Goal: Task Accomplishment & Management: Complete application form

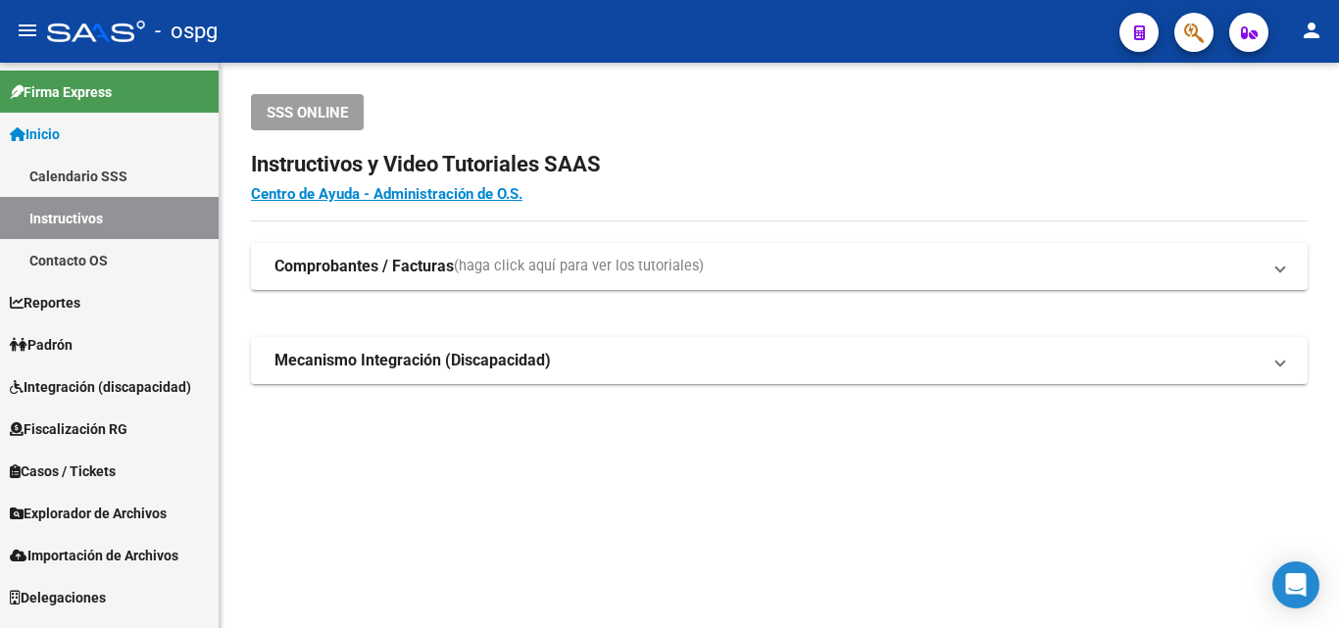
click at [71, 340] on span "Padrón" at bounding box center [41, 345] width 63 height 22
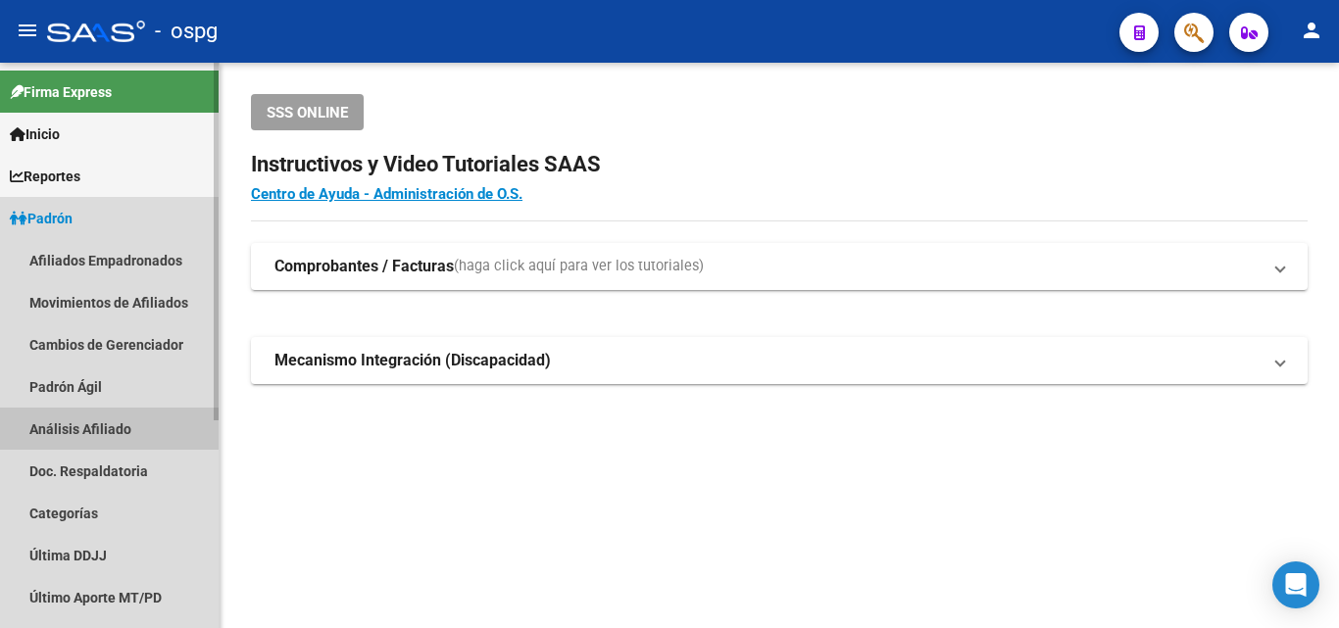
click at [76, 428] on link "Análisis Afiliado" at bounding box center [109, 429] width 219 height 42
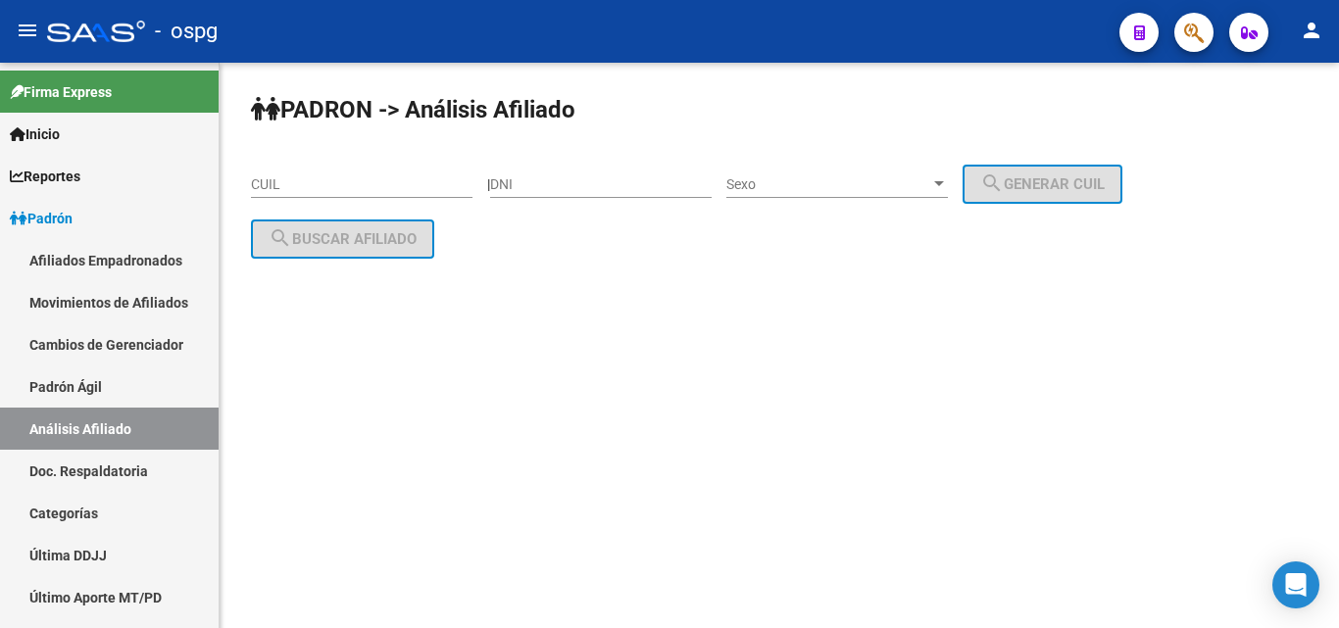
click at [321, 182] on input "CUIL" at bounding box center [362, 184] width 222 height 17
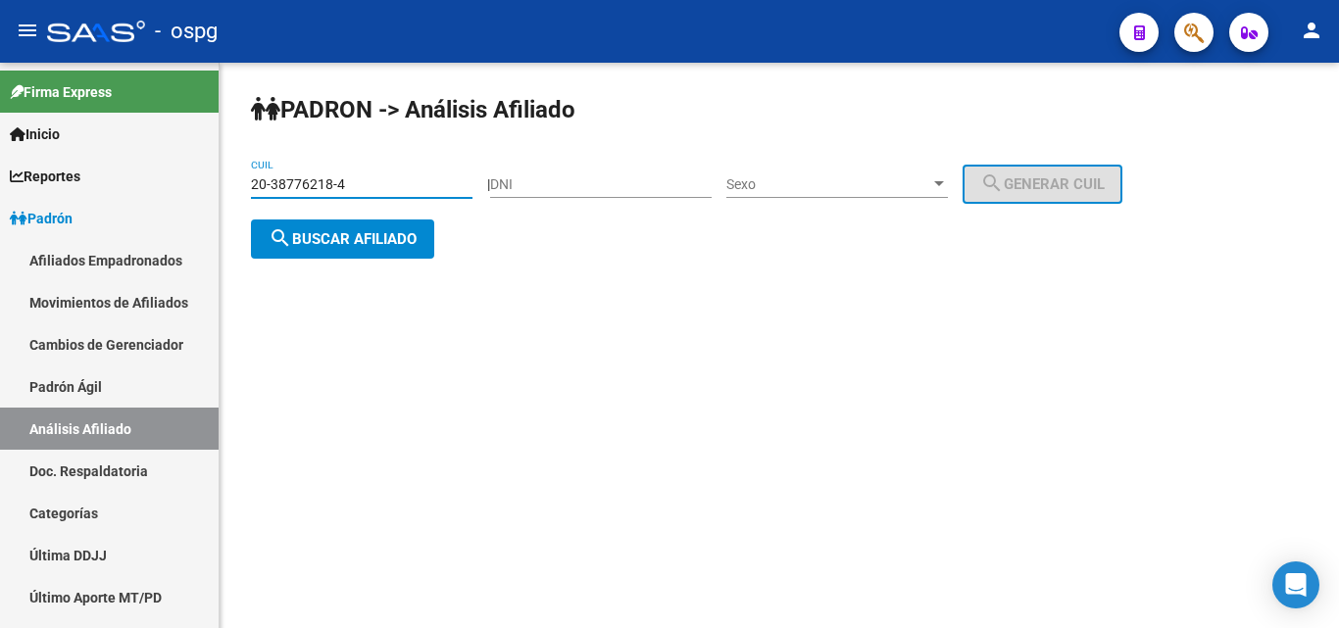
type input "20-38776218-4"
click at [361, 240] on span "search Buscar afiliado" at bounding box center [343, 239] width 148 height 18
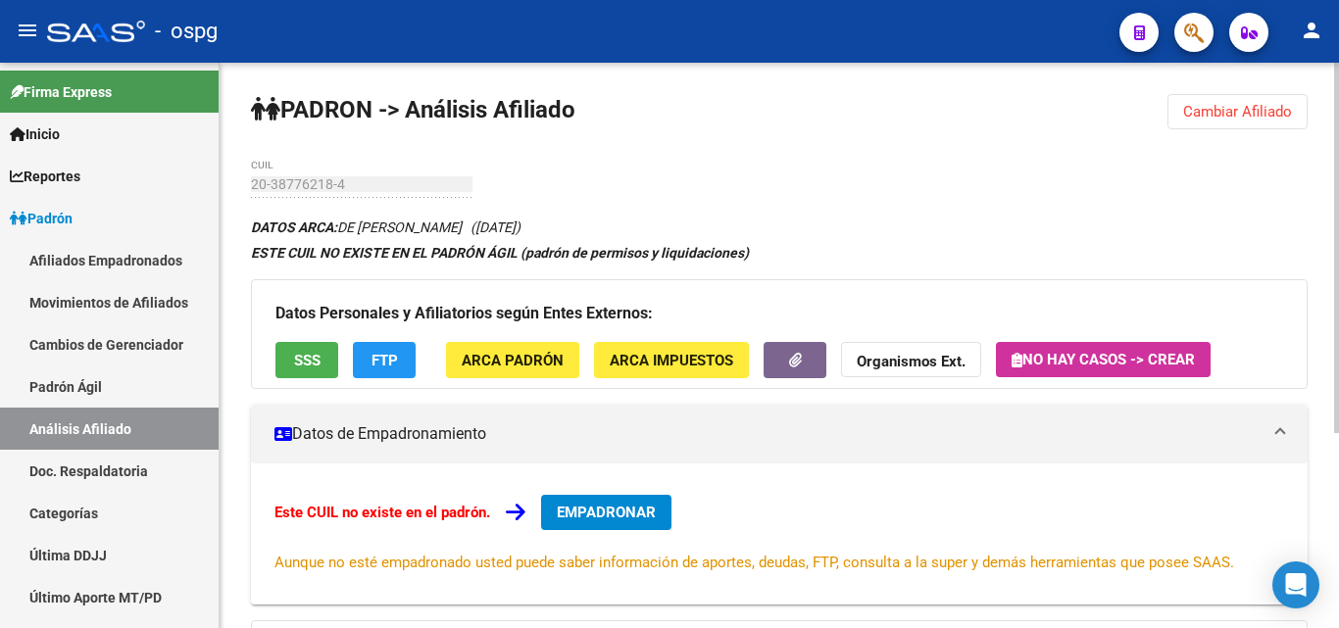
click at [624, 508] on span "EMPADRONAR" at bounding box center [606, 513] width 99 height 18
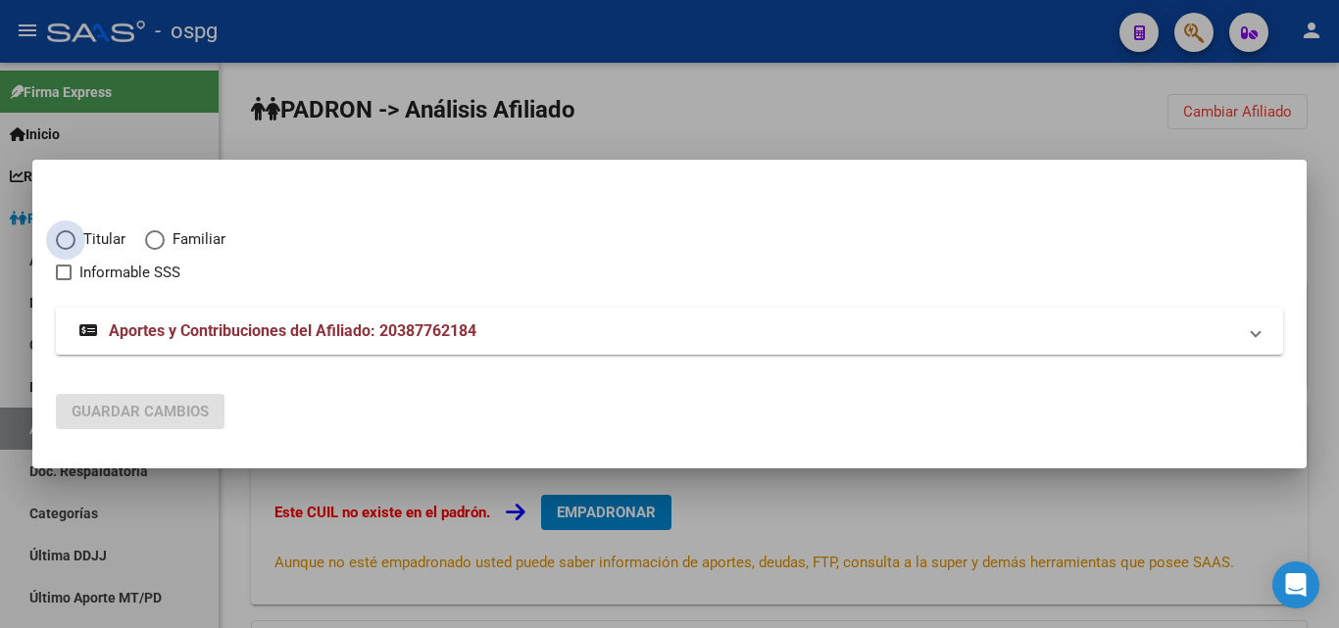
click at [62, 236] on span "Elija una opción" at bounding box center [66, 240] width 20 height 20
click at [62, 236] on input "Titular" at bounding box center [66, 240] width 20 height 20
radio input "true"
checkbox input "true"
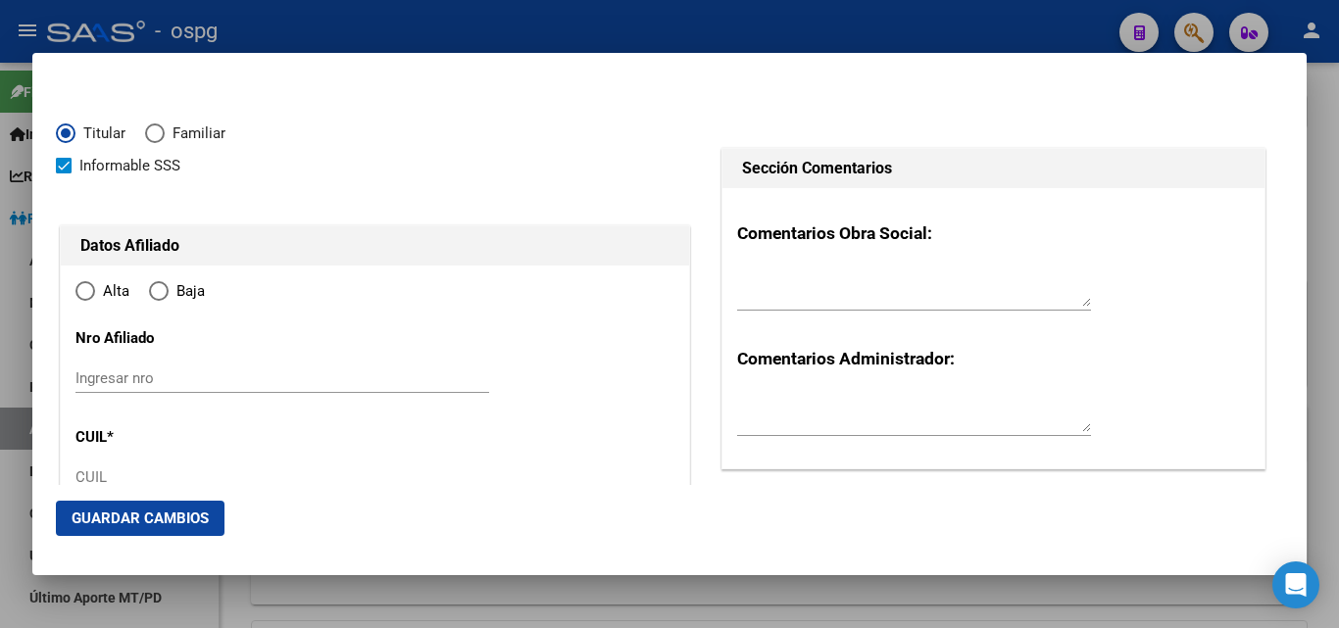
type input "20-38776218-4"
type input "38776218"
type input "DE MELO"
type input "WILLAM FERNANDO"
type input "1995-02-15"
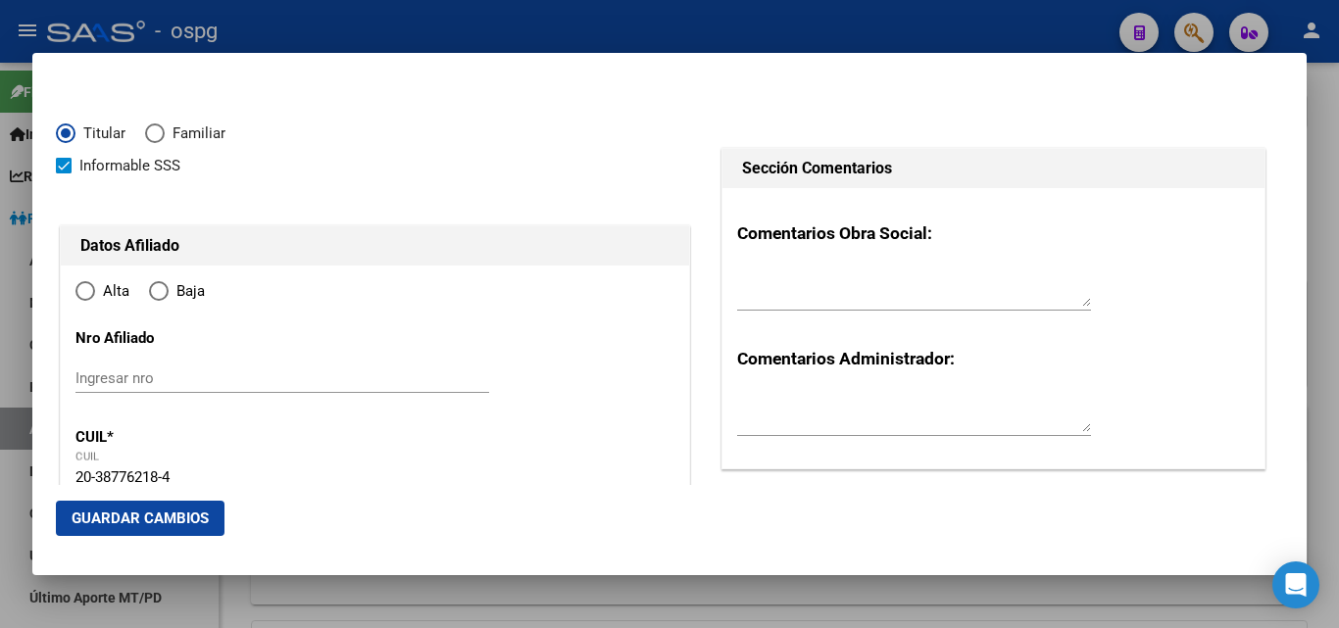
type input "CABA"
type input "1093"
type input "AV BELGRANO"
type input "1719"
type input "1"
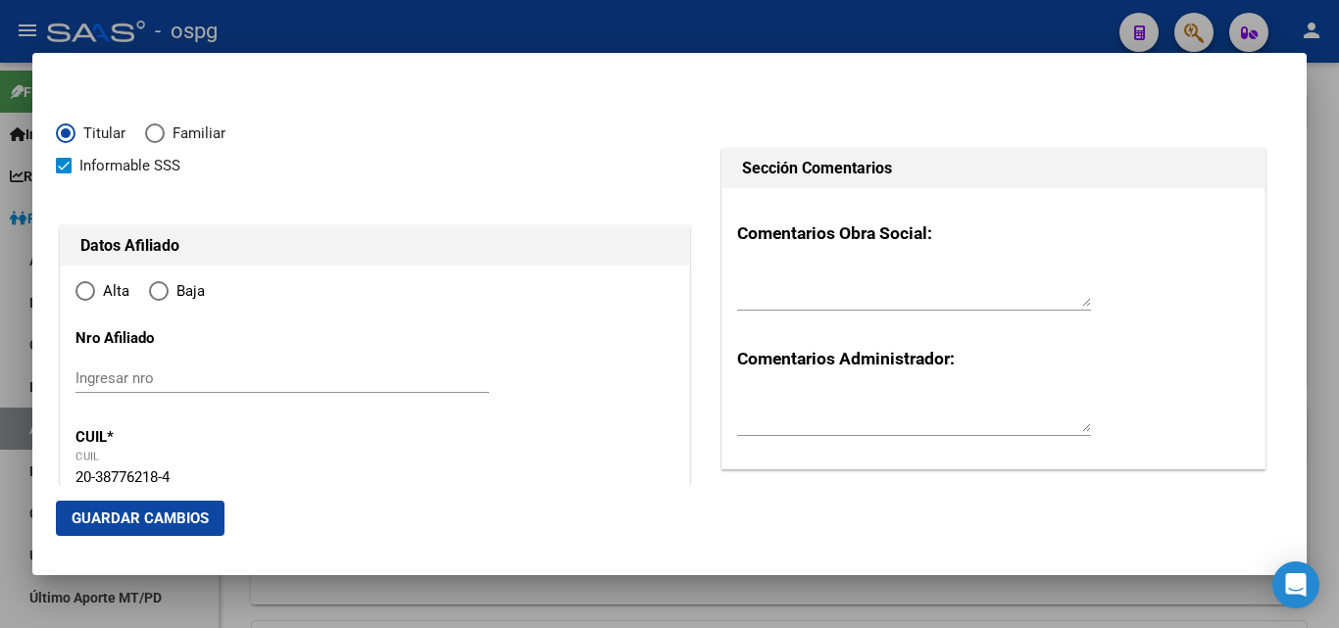
radio input "true"
type input "CABA"
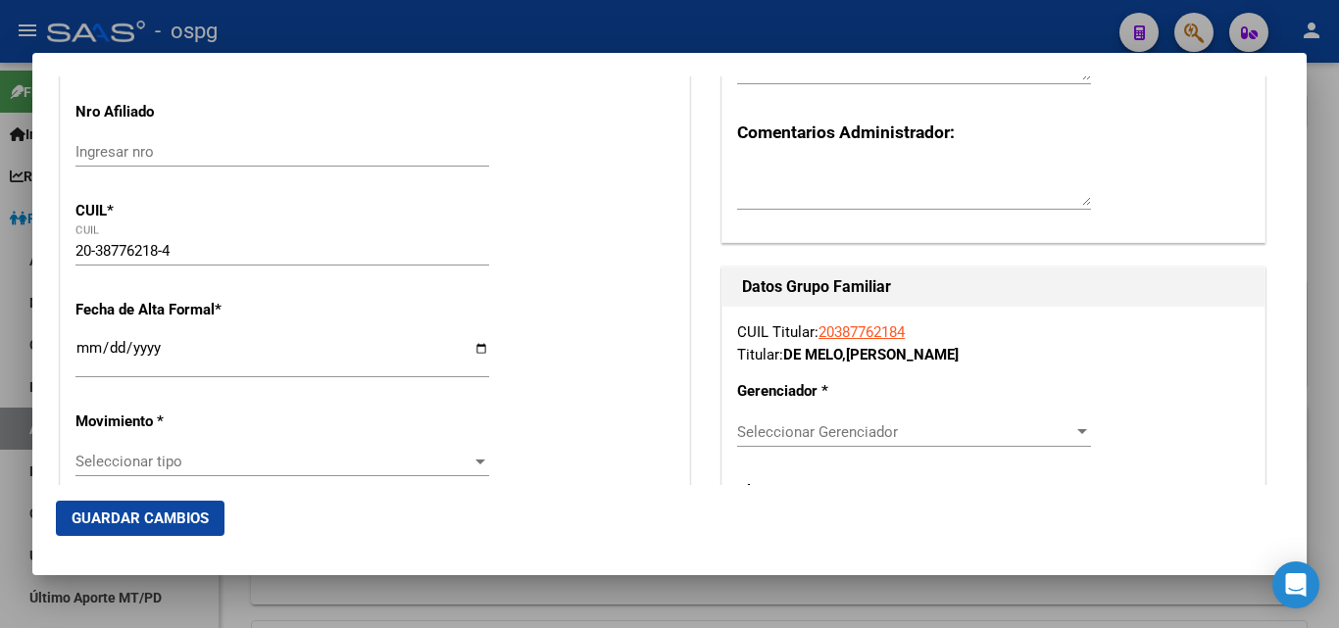
scroll to position [234, 0]
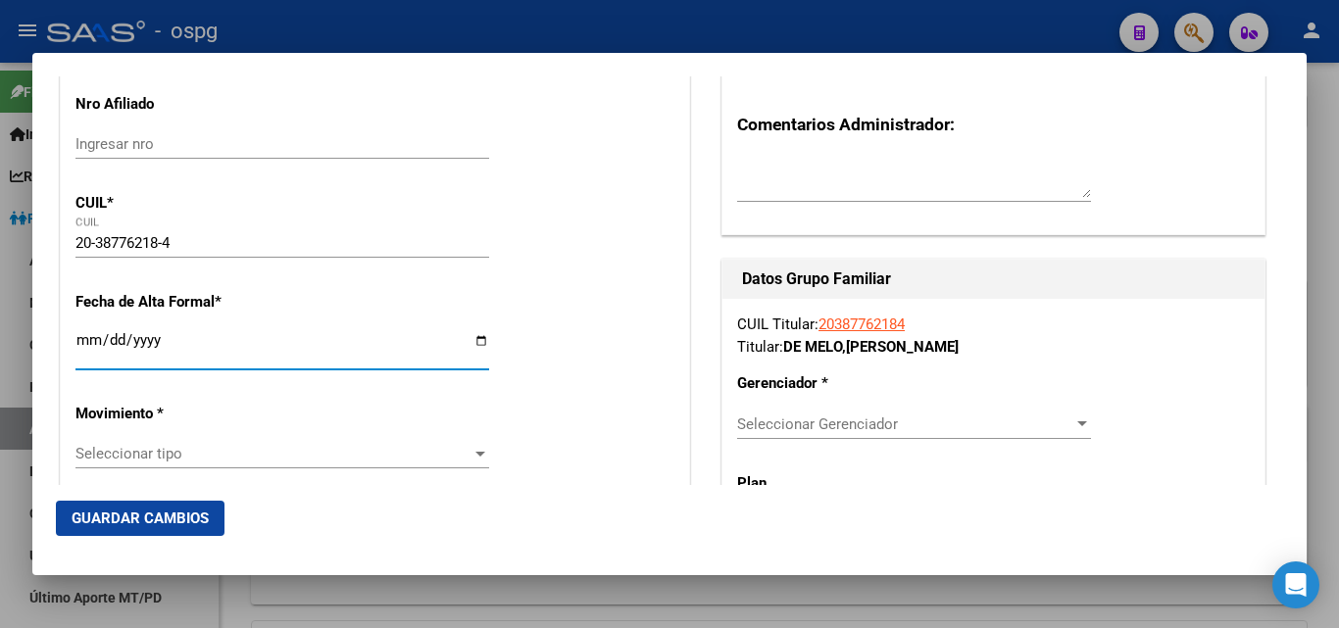
click at [80, 343] on input "Ingresar fecha" at bounding box center [282, 347] width 414 height 31
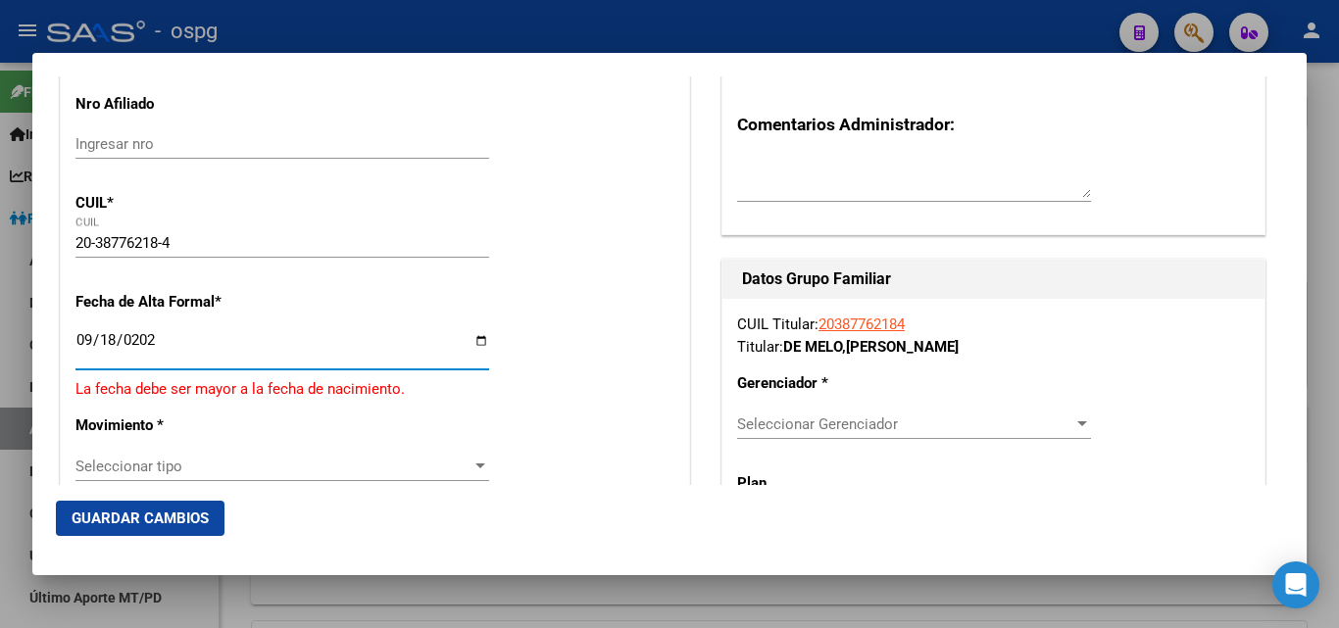
type input "2025-09-18"
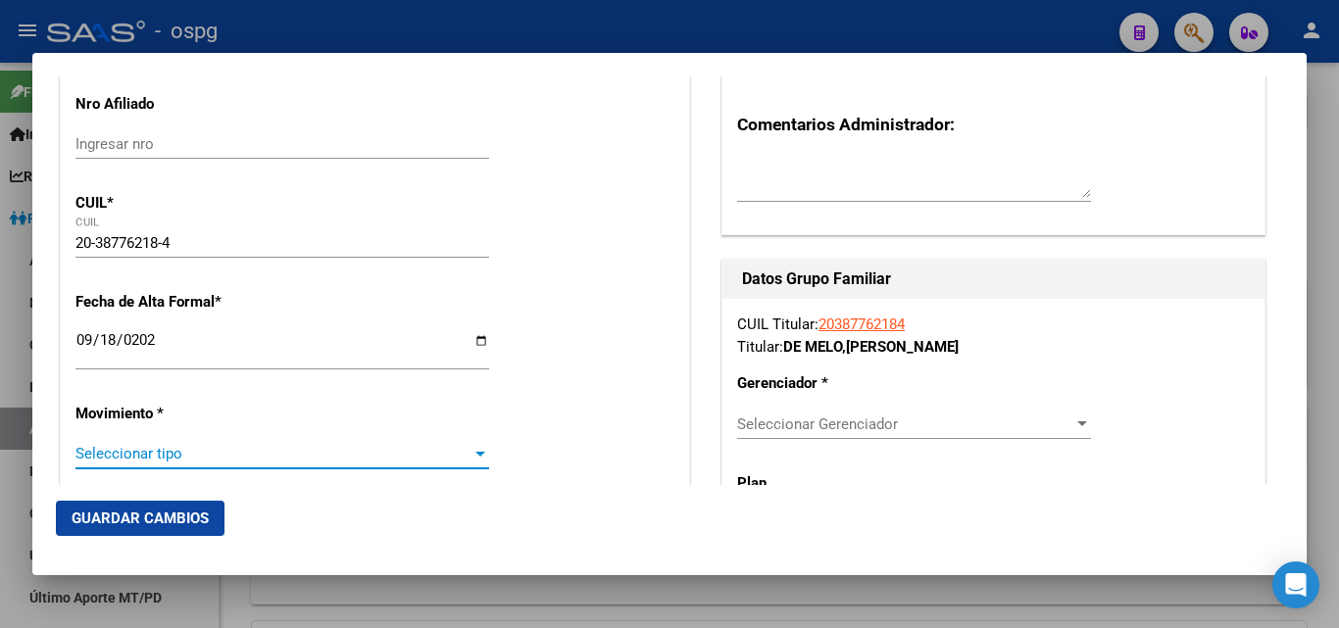
click at [475, 447] on div at bounding box center [480, 454] width 18 height 16
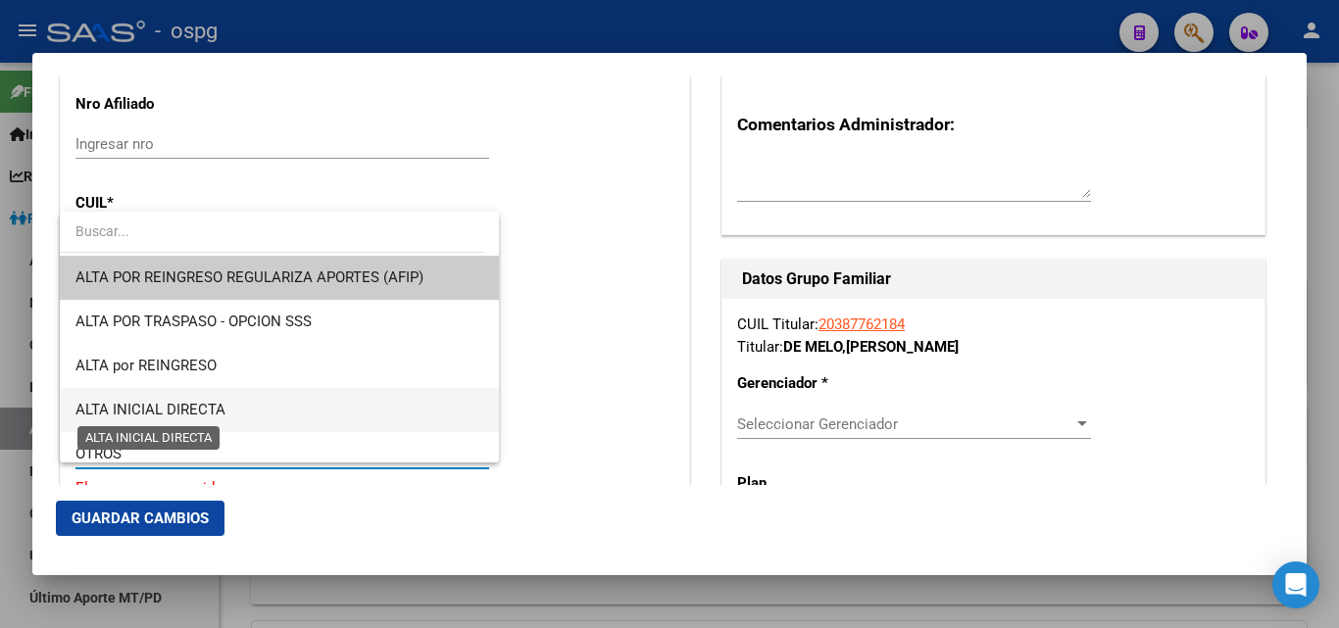
click at [214, 412] on span "ALTA INICIAL DIRECTA" at bounding box center [150, 410] width 150 height 18
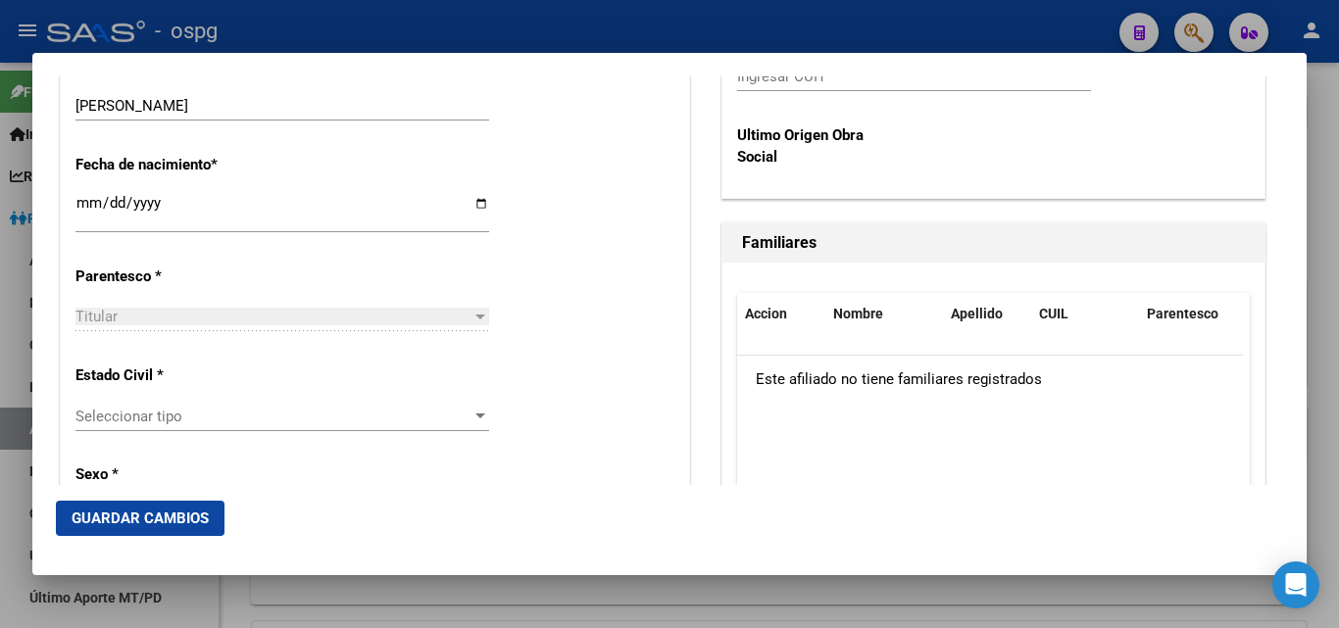
scroll to position [987, 0]
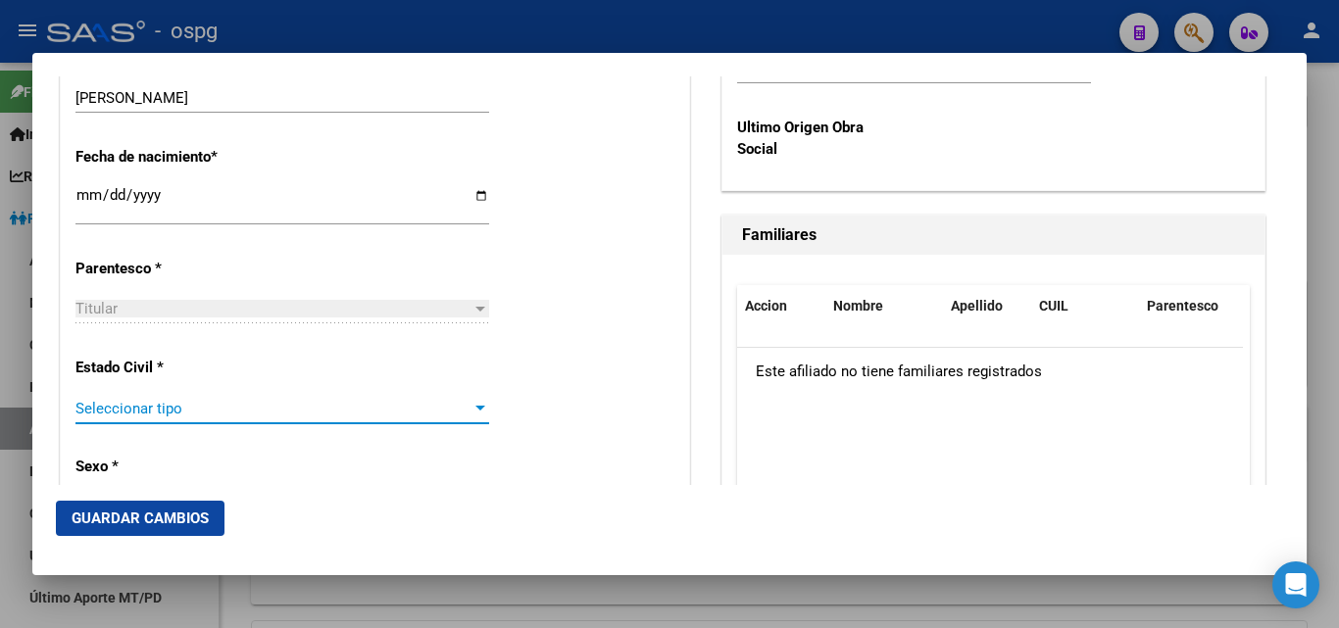
click at [471, 408] on div at bounding box center [480, 409] width 18 height 16
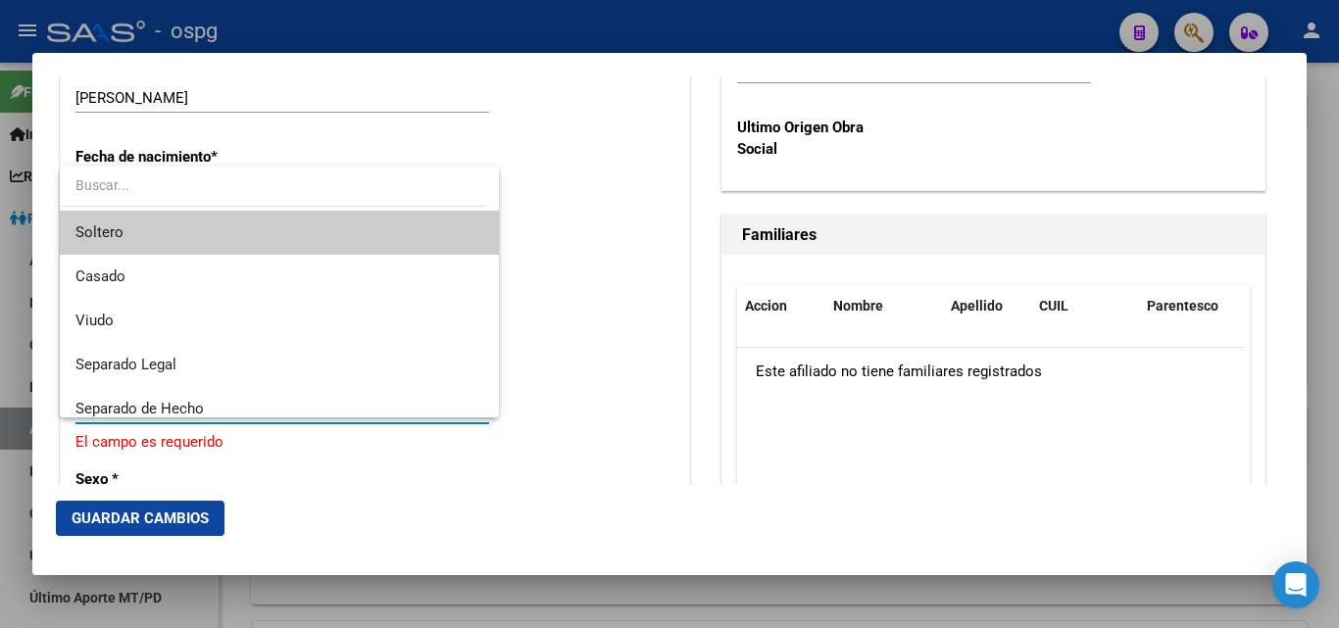
click at [372, 236] on span "Soltero" at bounding box center [279, 233] width 408 height 44
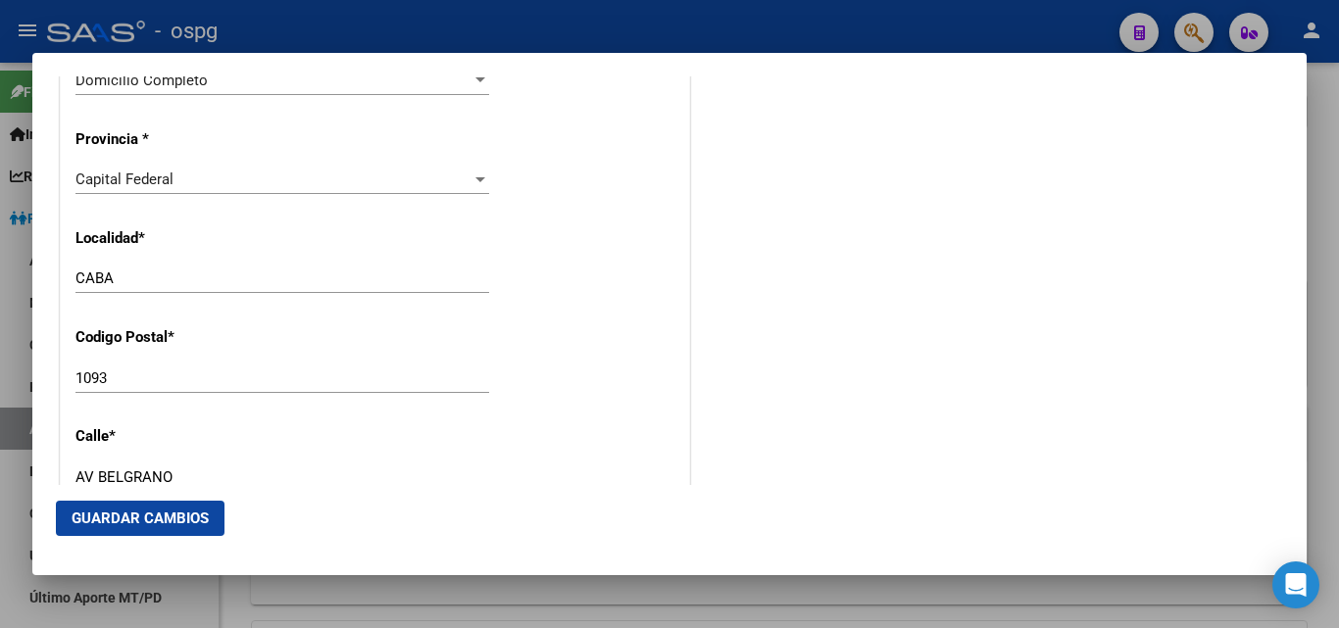
scroll to position [1854, 0]
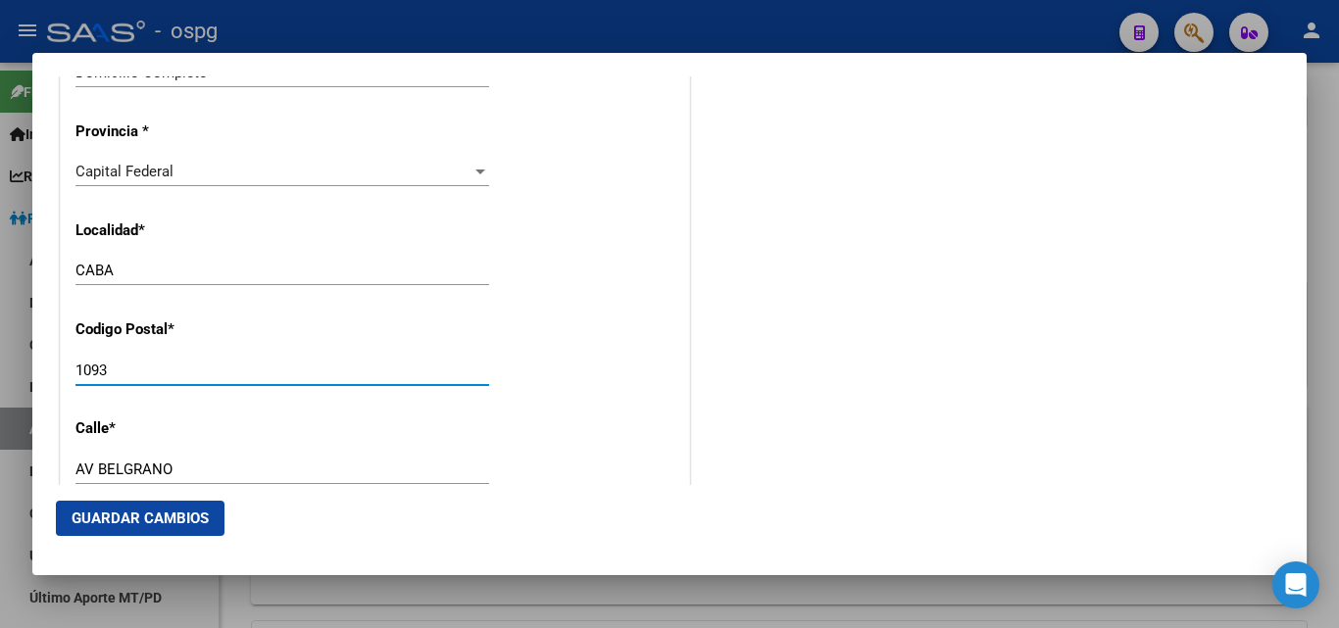
drag, startPoint x: 118, startPoint y: 375, endPoint x: 50, endPoint y: 376, distance: 67.6
click at [50, 376] on mat-dialog-content "Titular Familiar Informable SSS Datos Afiliado Alta Baja Nro Afiliado Ingresar …" at bounding box center [669, 280] width 1274 height 409
type input "1437"
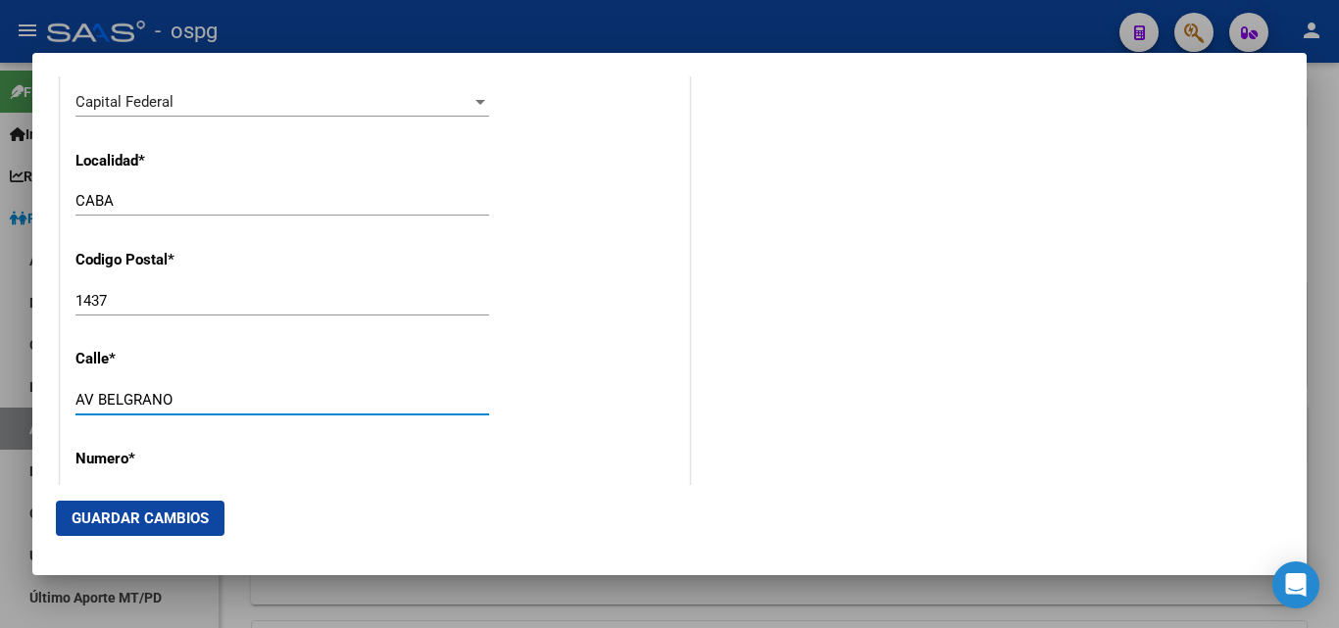
drag, startPoint x: 181, startPoint y: 472, endPoint x: 47, endPoint y: 469, distance: 134.3
click at [47, 469] on mat-dialog-content "Titular Familiar Informable SSS Datos Afiliado Alta Baja Nro Afiliado Ingresar …" at bounding box center [669, 280] width 1274 height 409
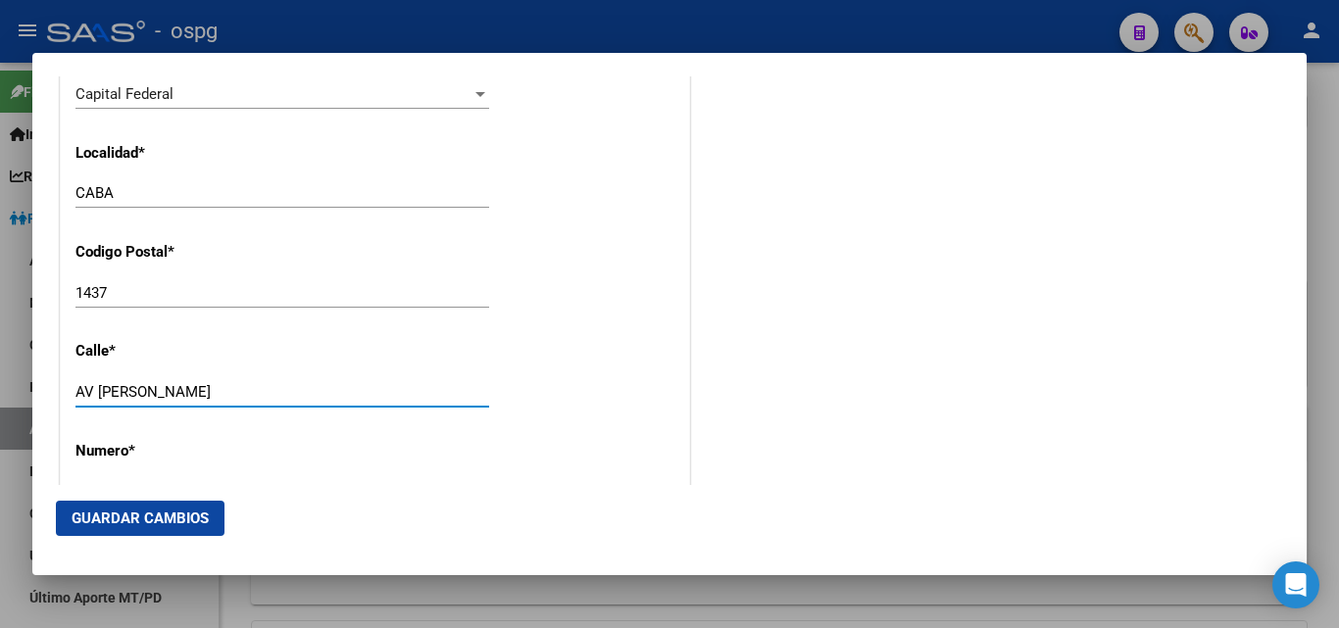
type input "AV AMANCIO ALCORTA"
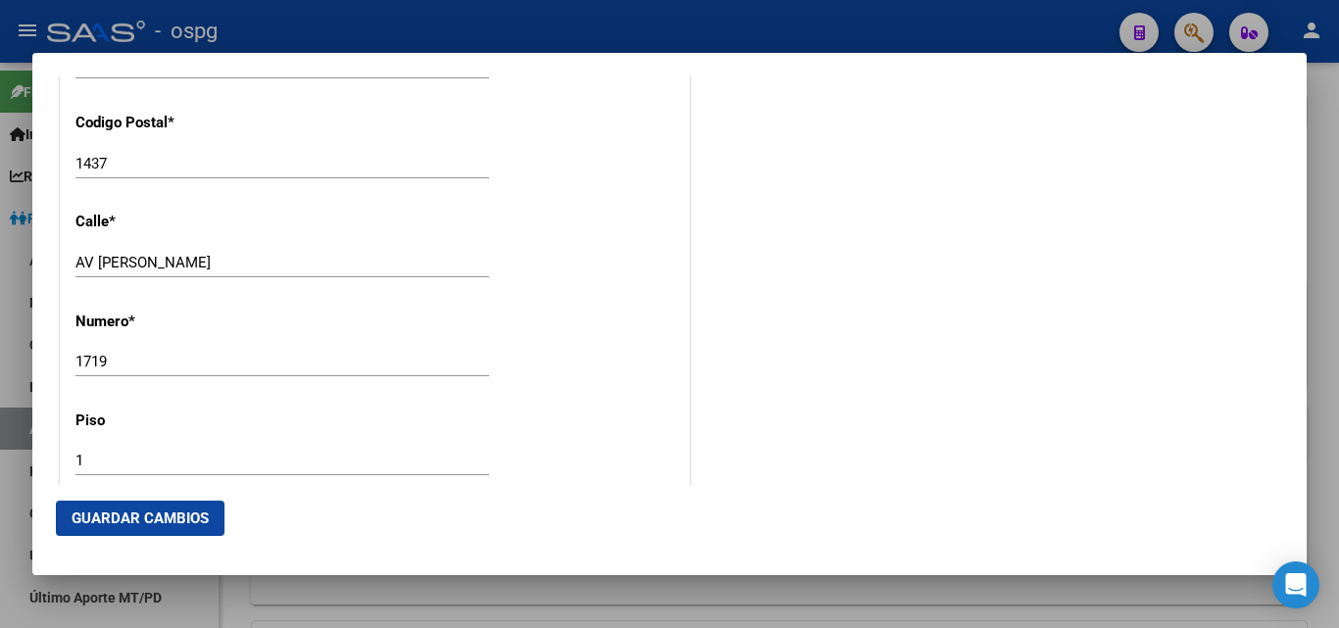
scroll to position [2068, 0]
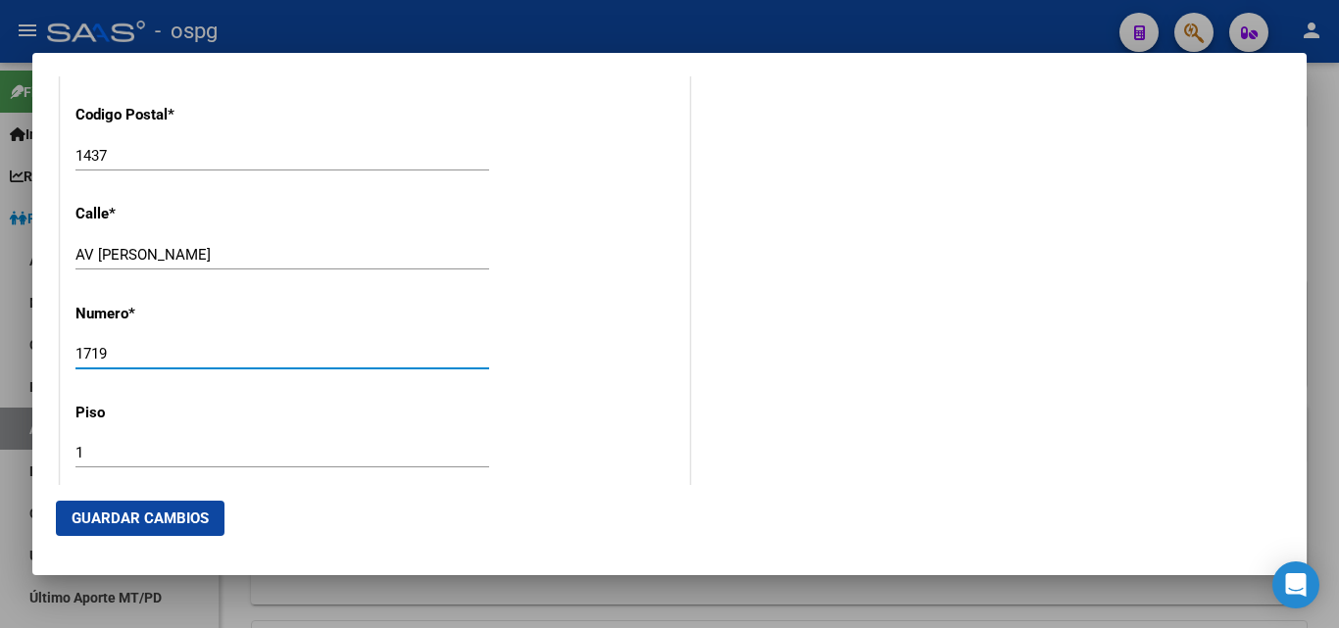
drag, startPoint x: 122, startPoint y: 353, endPoint x: 33, endPoint y: 353, distance: 88.2
click at [35, 353] on mat-dialog-content "Titular Familiar Informable SSS Datos Afiliado Alta Baja Nro Afiliado Ingresar …" at bounding box center [669, 280] width 1274 height 409
type input "3767"
drag, startPoint x: 105, startPoint y: 451, endPoint x: 0, endPoint y: 437, distance: 105.8
click at [12, 440] on div "Titular Familiar Informable SSS Datos Afiliado Alta Baja Nro Afiliado Ingresar …" at bounding box center [669, 314] width 1339 height 628
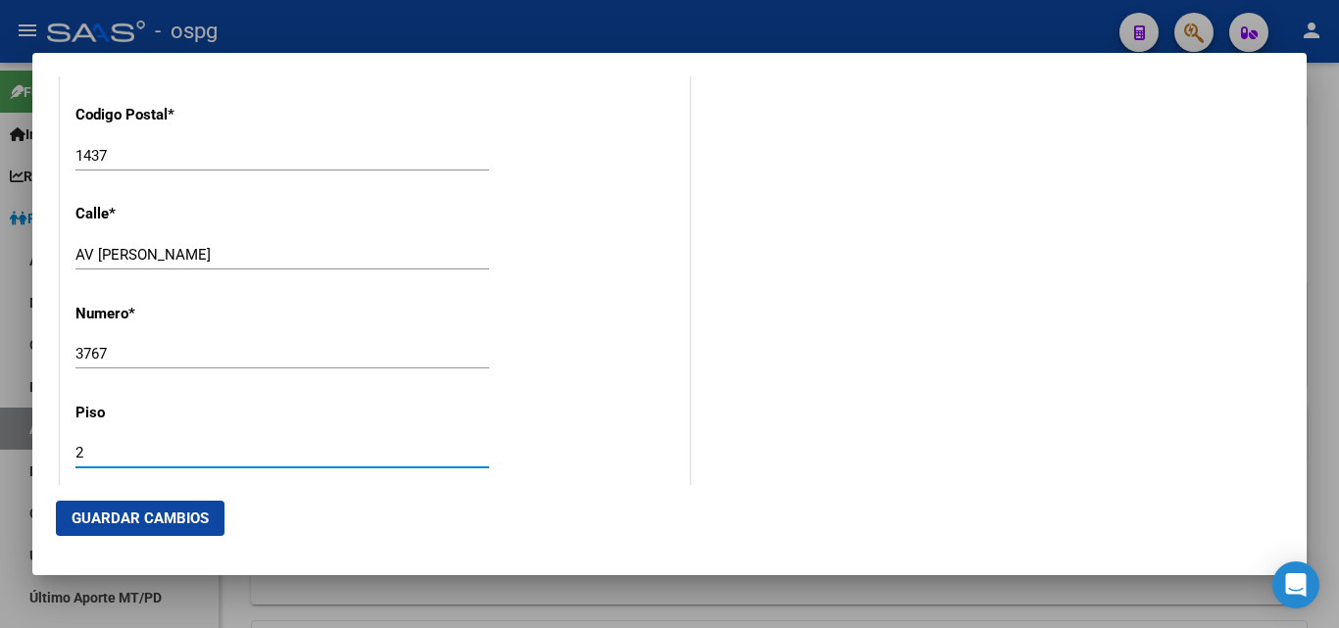
type input "2"
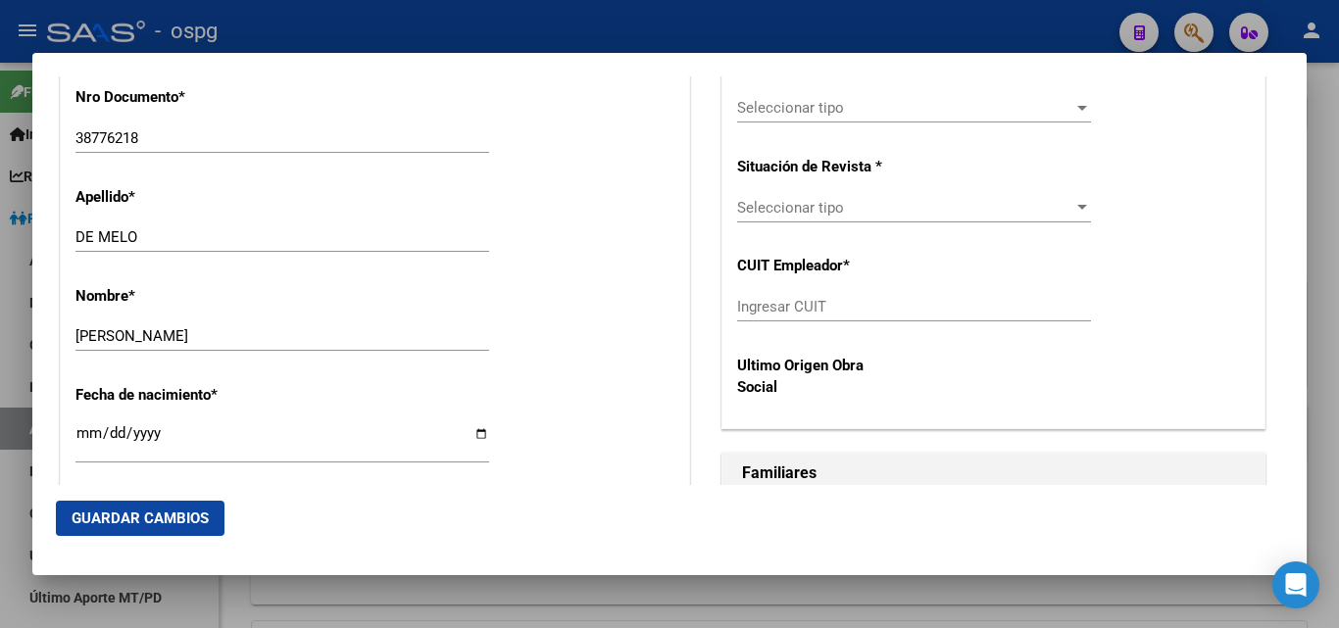
scroll to position [482, 0]
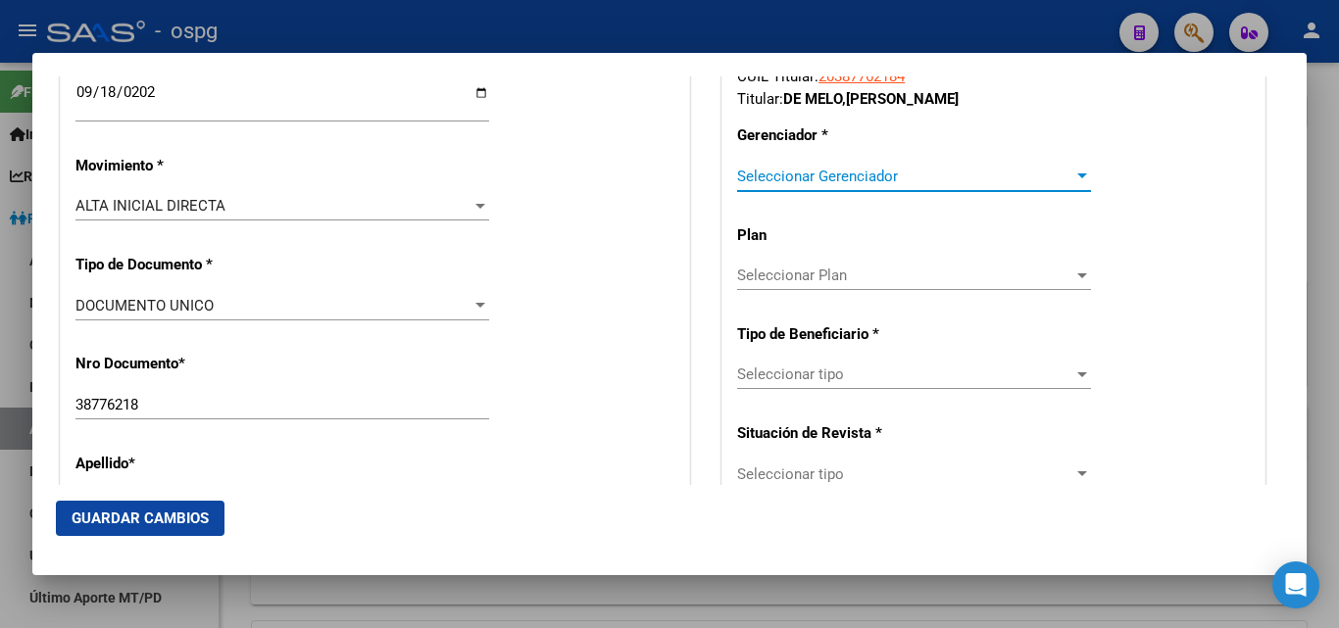
click at [1074, 179] on div at bounding box center [1082, 177] width 18 height 16
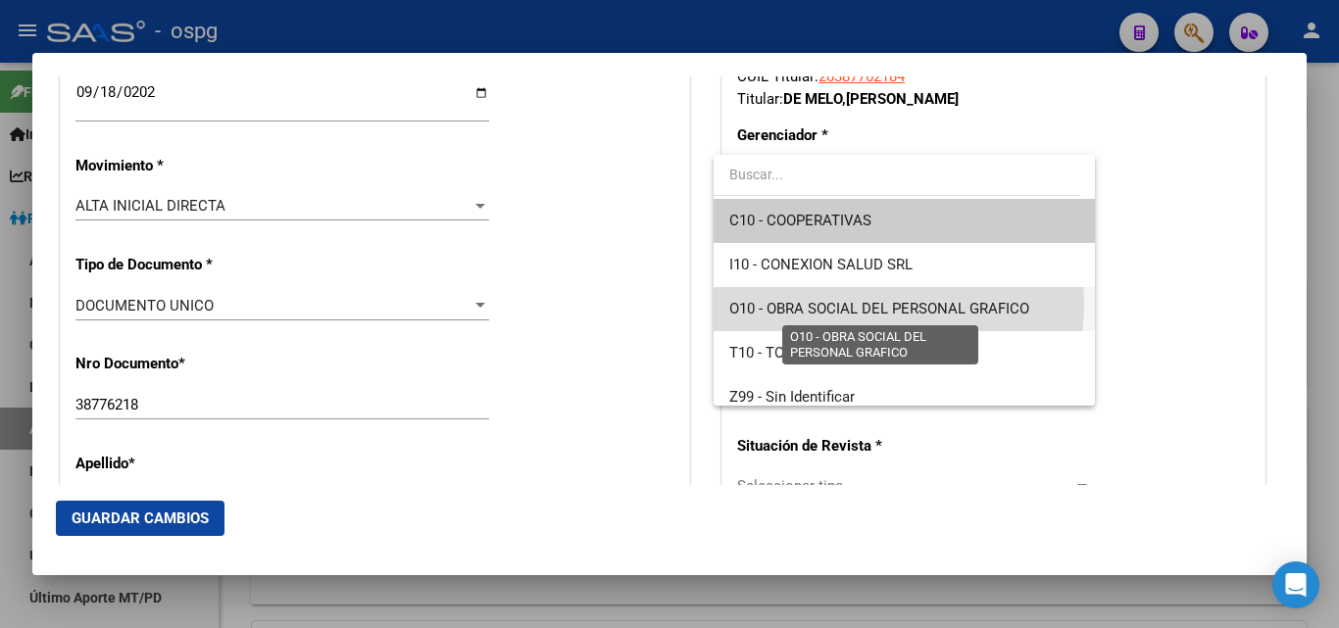
click at [898, 305] on span "O10 - OBRA SOCIAL DEL PERSONAL GRAFICO" at bounding box center [879, 309] width 300 height 18
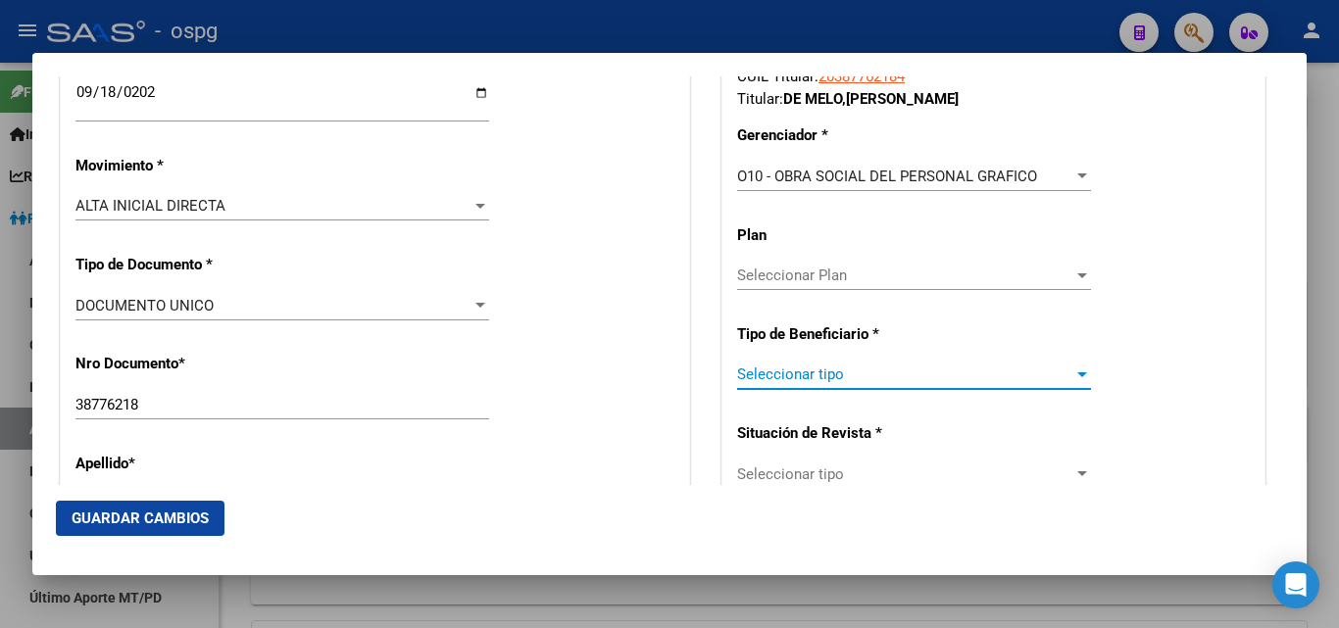
click at [1073, 380] on div at bounding box center [1082, 375] width 18 height 16
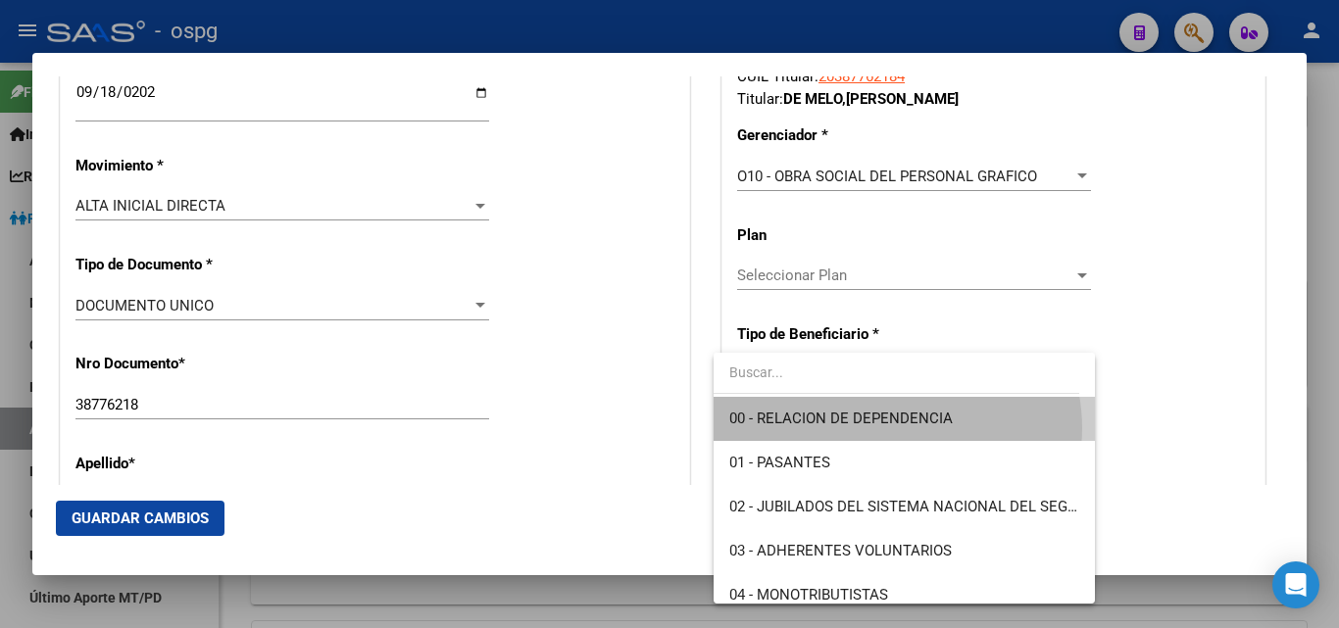
click at [896, 428] on span "00 - RELACION DE DEPENDENCIA" at bounding box center [903, 419] width 349 height 44
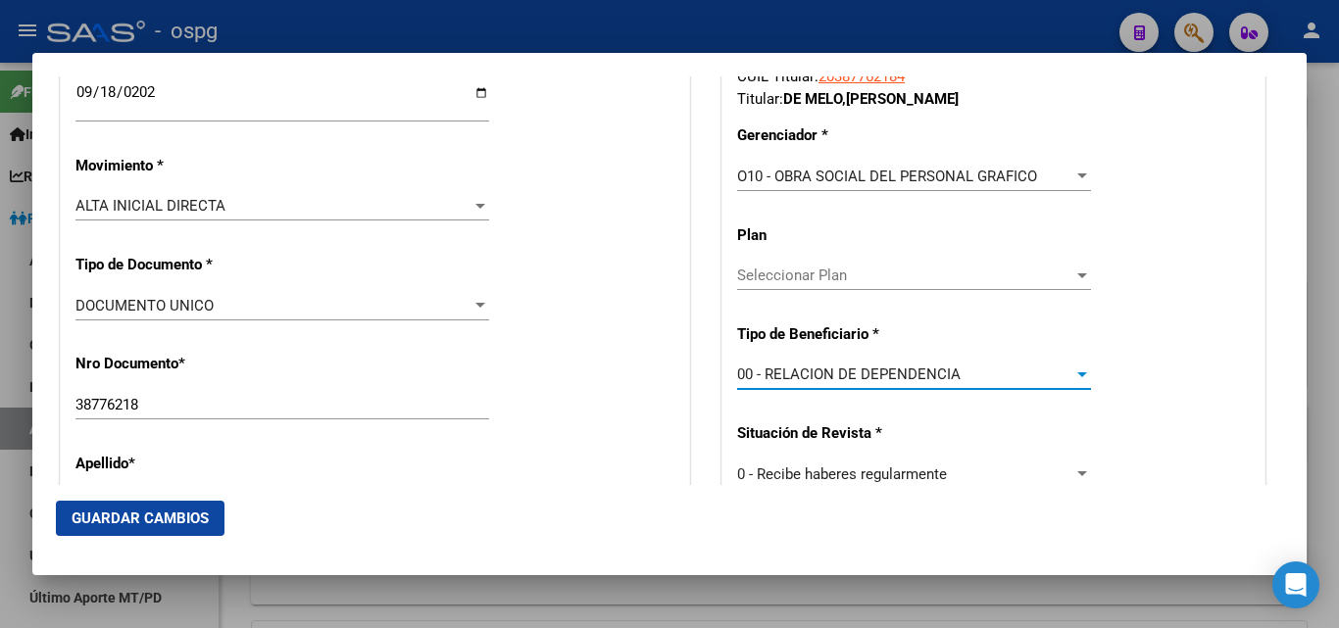
type input "30-57498450-1"
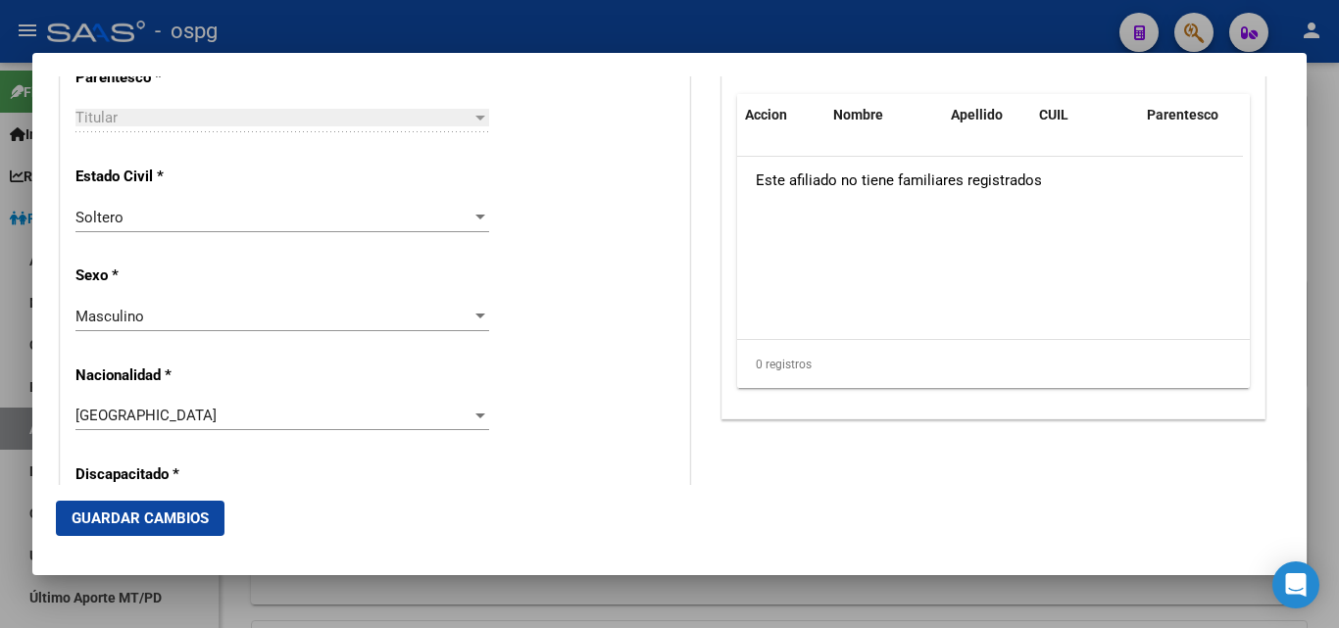
scroll to position [1186, 0]
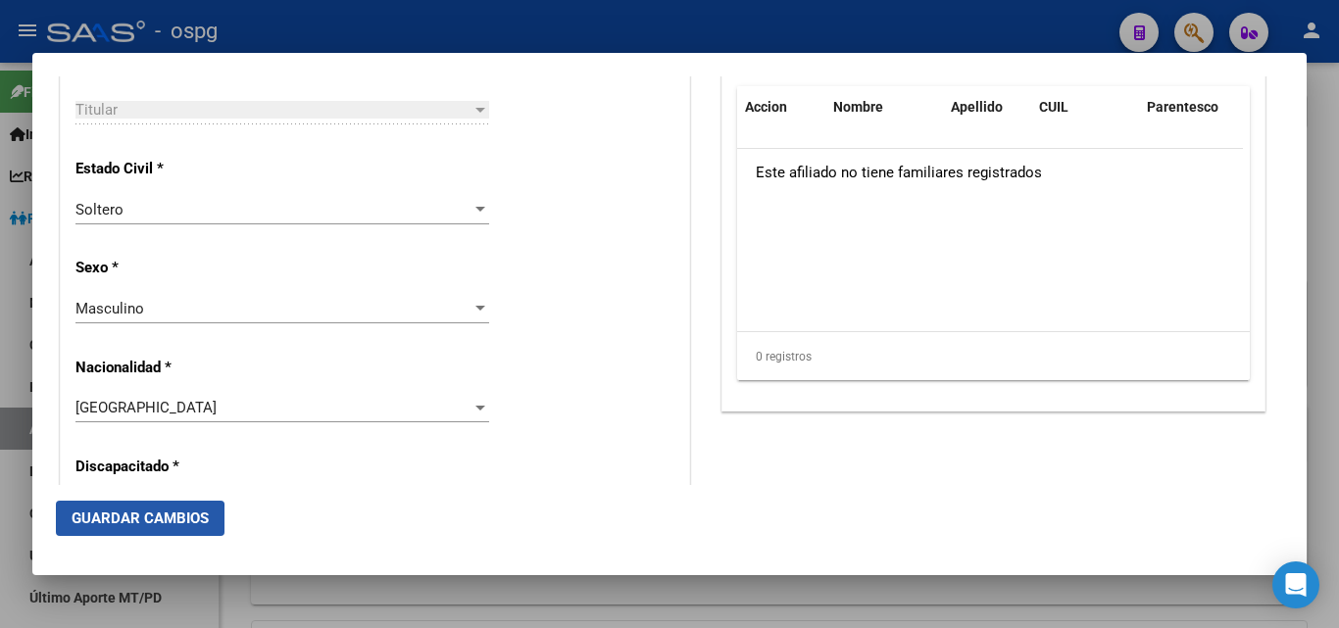
click at [137, 520] on span "Guardar Cambios" at bounding box center [140, 519] width 137 height 18
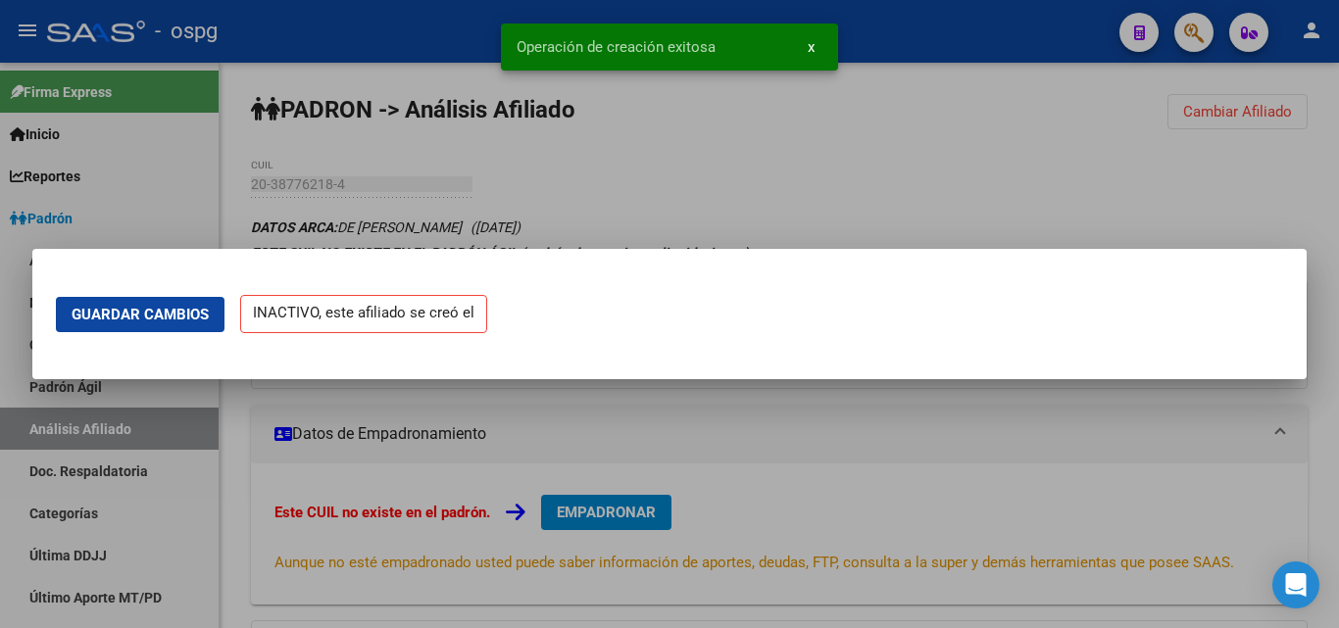
scroll to position [0, 0]
